Goal: Find specific page/section: Find specific page/section

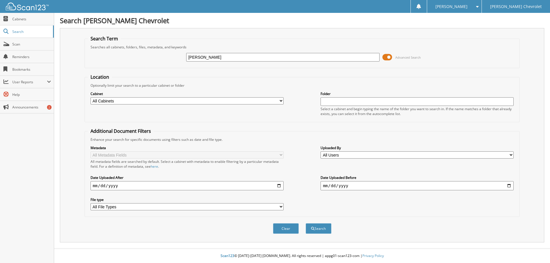
type input "[PERSON_NAME]"
click at [306, 223] on button "Search" at bounding box center [319, 228] width 26 height 11
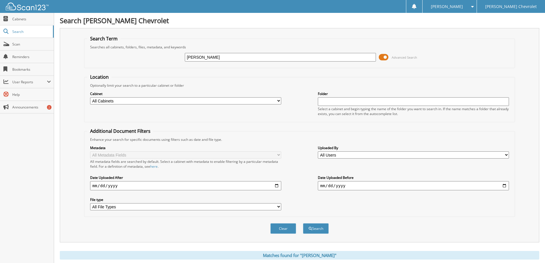
click at [381, 58] on span at bounding box center [384, 57] width 10 height 9
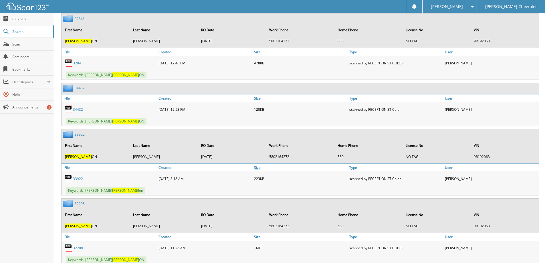
scroll to position [830, 0]
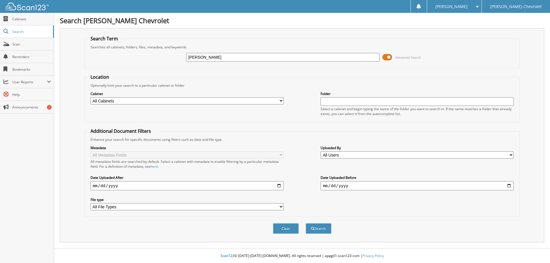
type input "stevens"
click at [306, 223] on button "Search" at bounding box center [319, 228] width 26 height 11
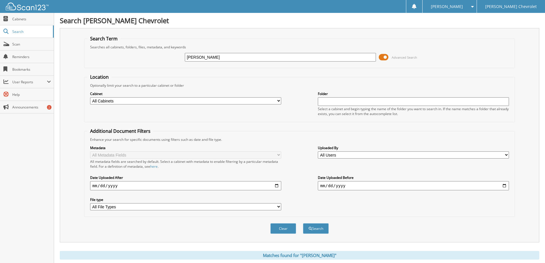
click at [382, 56] on span at bounding box center [384, 57] width 10 height 9
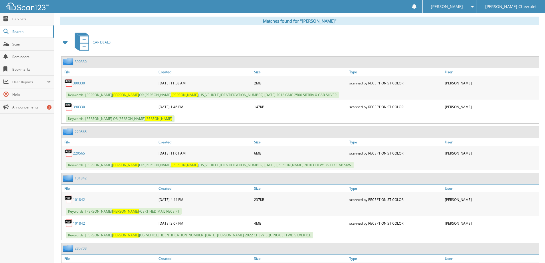
scroll to position [86, 0]
click at [80, 152] on link "220565" at bounding box center [79, 153] width 12 height 5
